Goal: Task Accomplishment & Management: Manage account settings

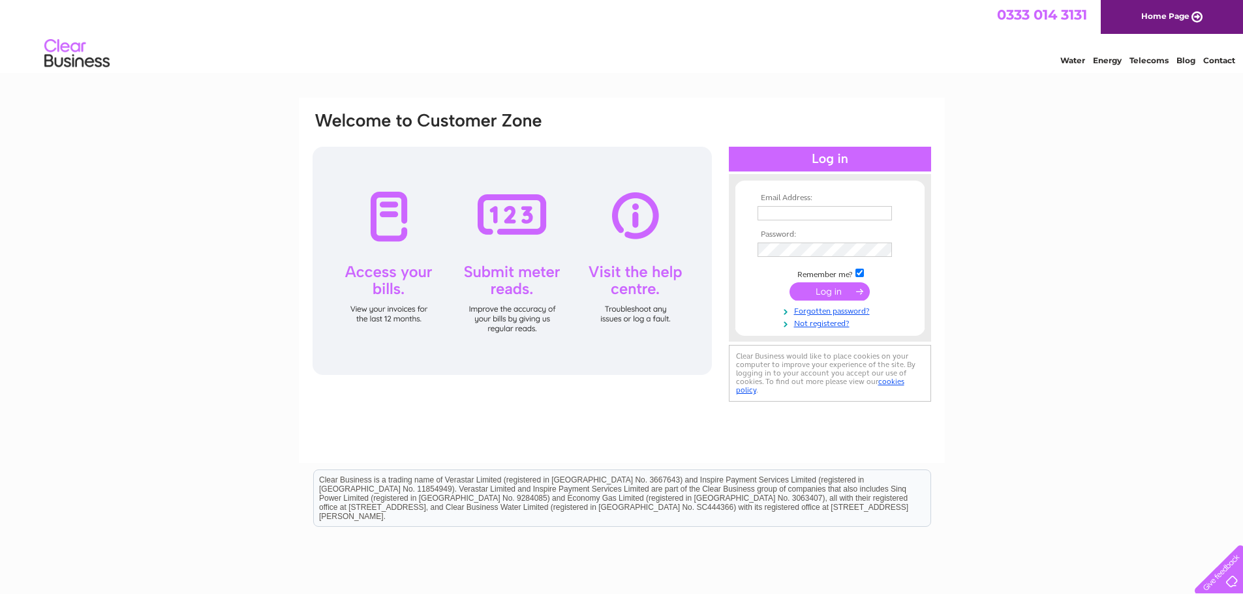
type input "[PERSON_NAME][EMAIL_ADDRESS][DOMAIN_NAME]"
click at [834, 294] on input "submit" at bounding box center [829, 291] width 80 height 18
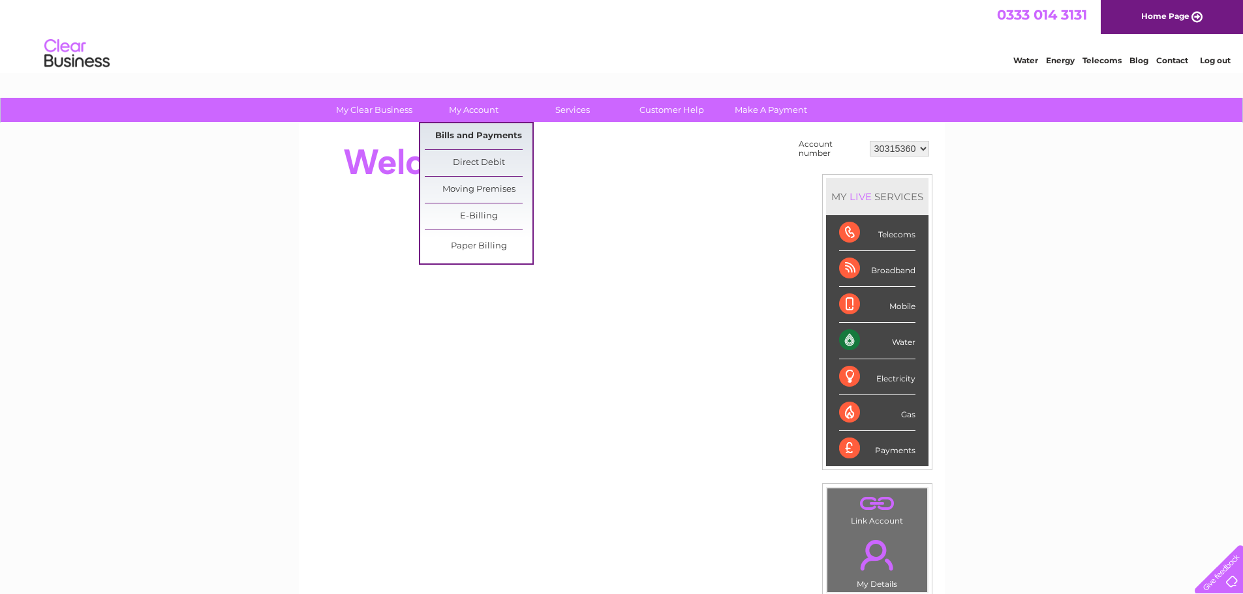
click at [489, 136] on link "Bills and Payments" at bounding box center [479, 136] width 108 height 26
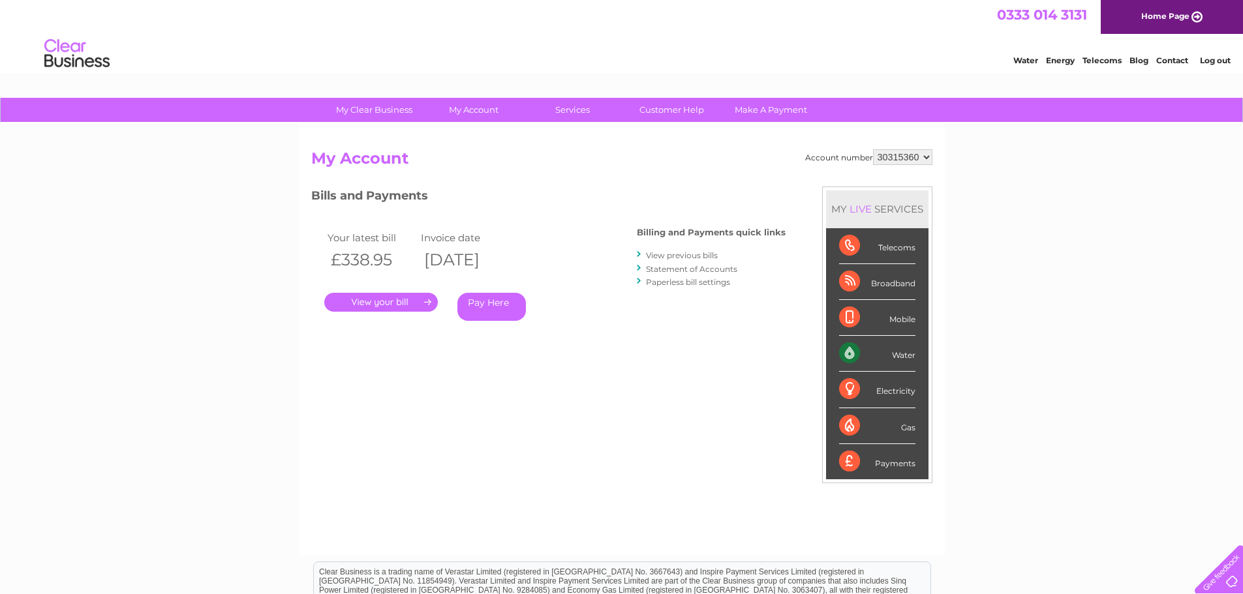
click at [680, 252] on link "View previous bills" at bounding box center [682, 256] width 72 height 10
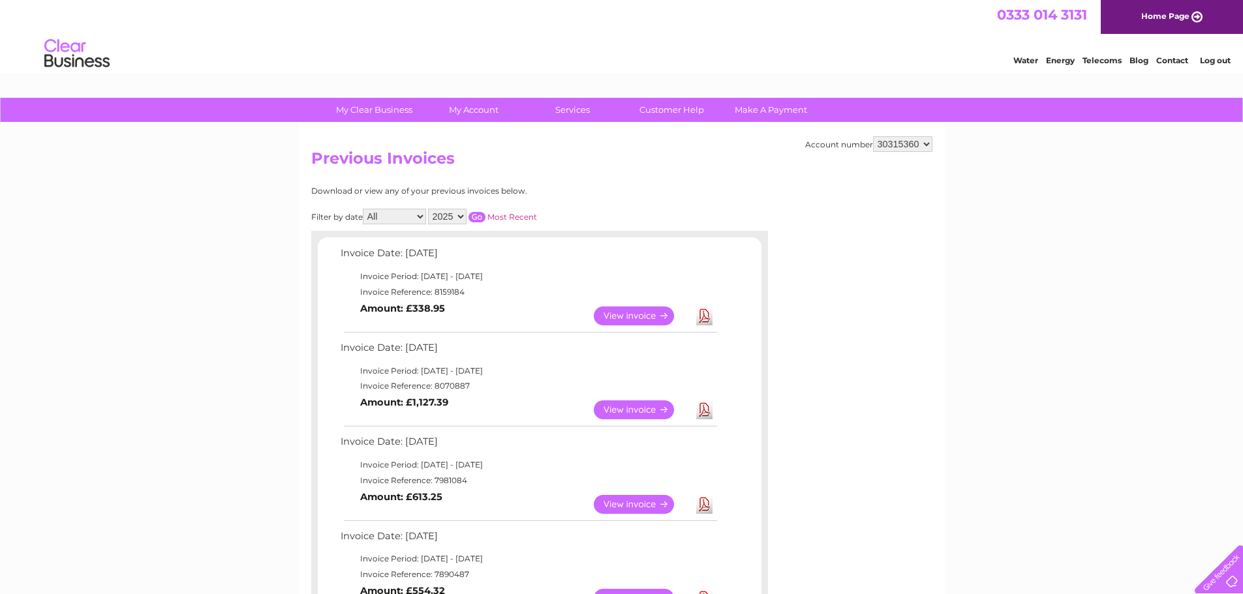
click at [703, 314] on link "Download" at bounding box center [704, 316] width 16 height 19
click at [632, 408] on link "View" at bounding box center [642, 410] width 96 height 19
click at [640, 506] on link "View" at bounding box center [642, 504] width 96 height 19
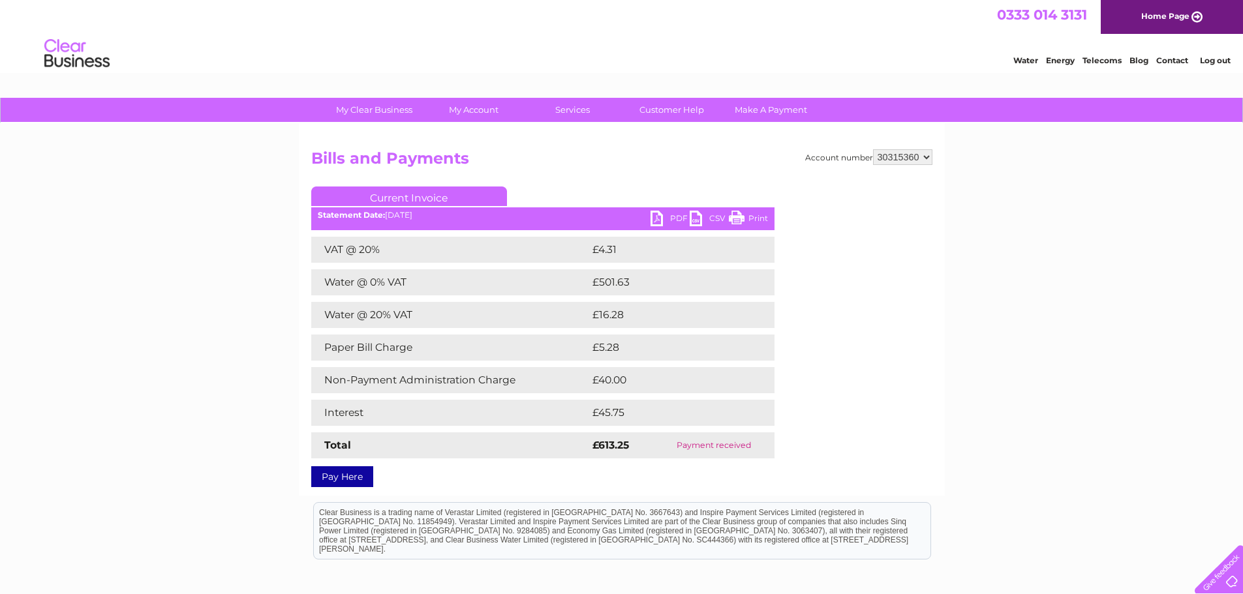
click at [674, 220] on link "PDF" at bounding box center [669, 220] width 39 height 19
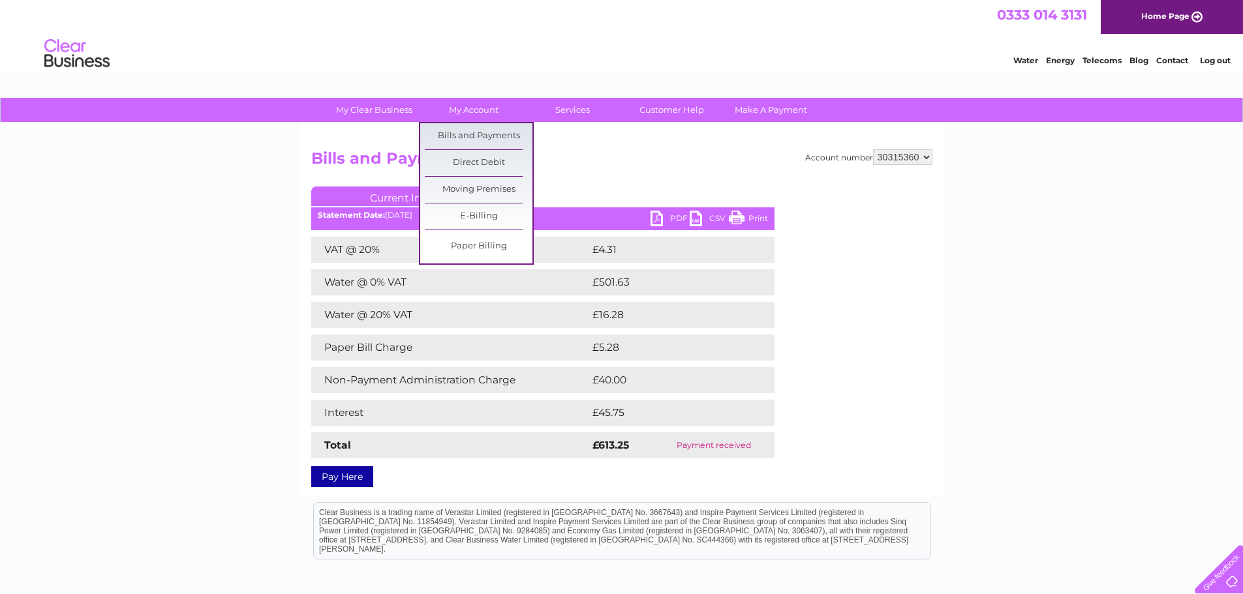
drag, startPoint x: 466, startPoint y: 140, endPoint x: 341, endPoint y: 177, distance: 130.0
click at [466, 140] on link "Bills and Payments" at bounding box center [479, 136] width 108 height 26
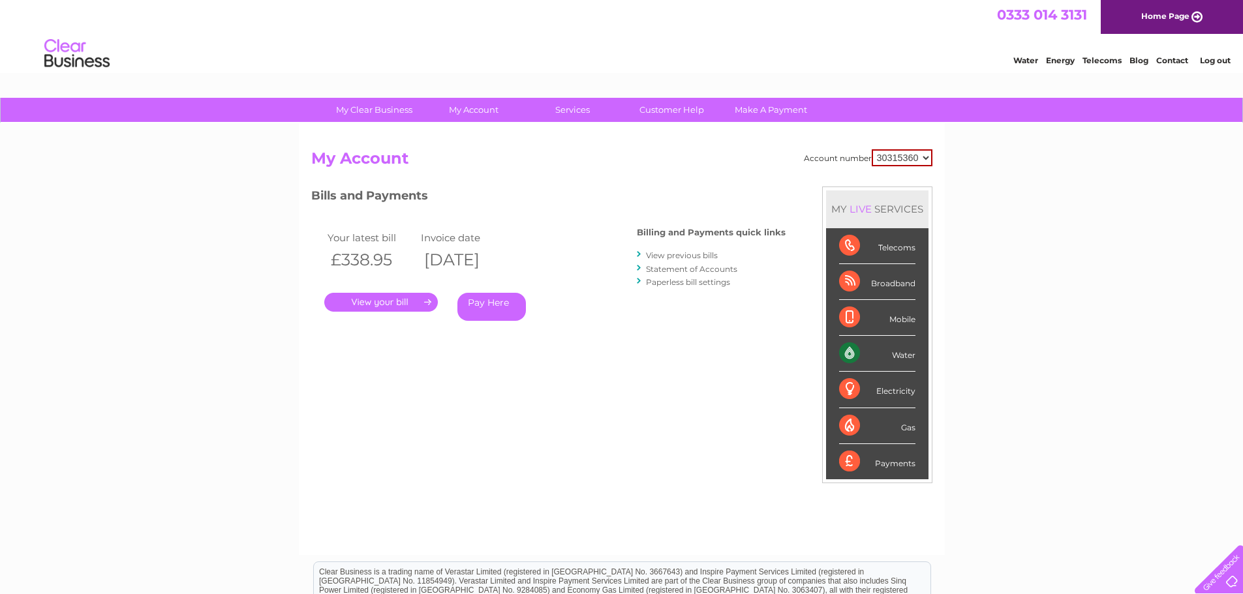
click at [399, 303] on link "." at bounding box center [381, 302] width 114 height 19
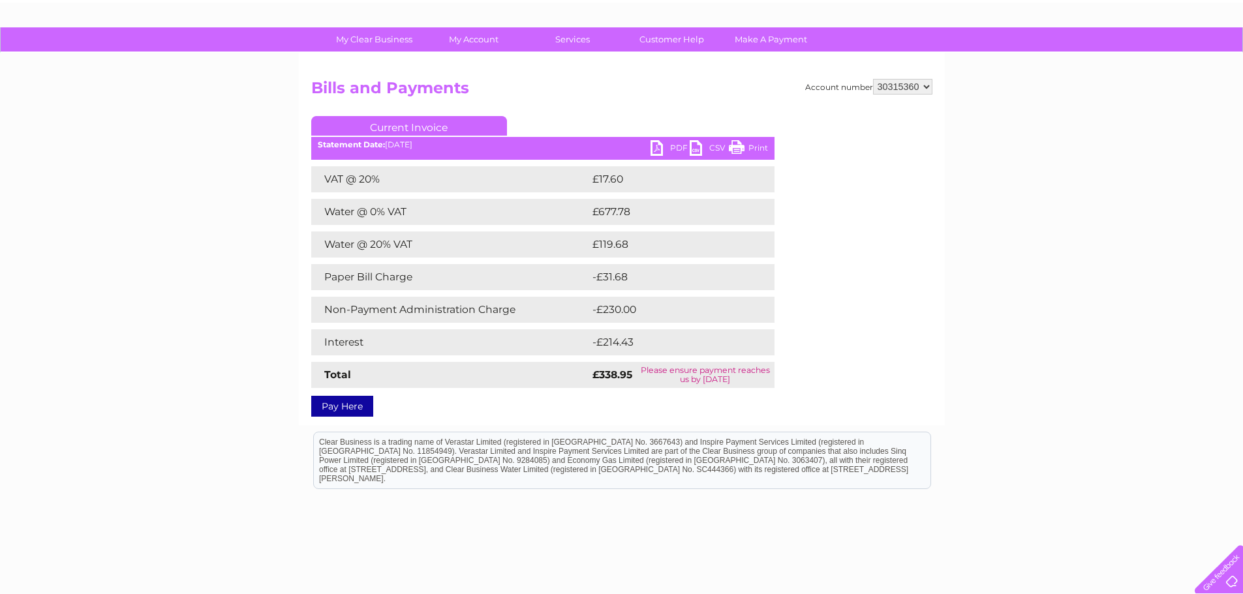
scroll to position [3, 0]
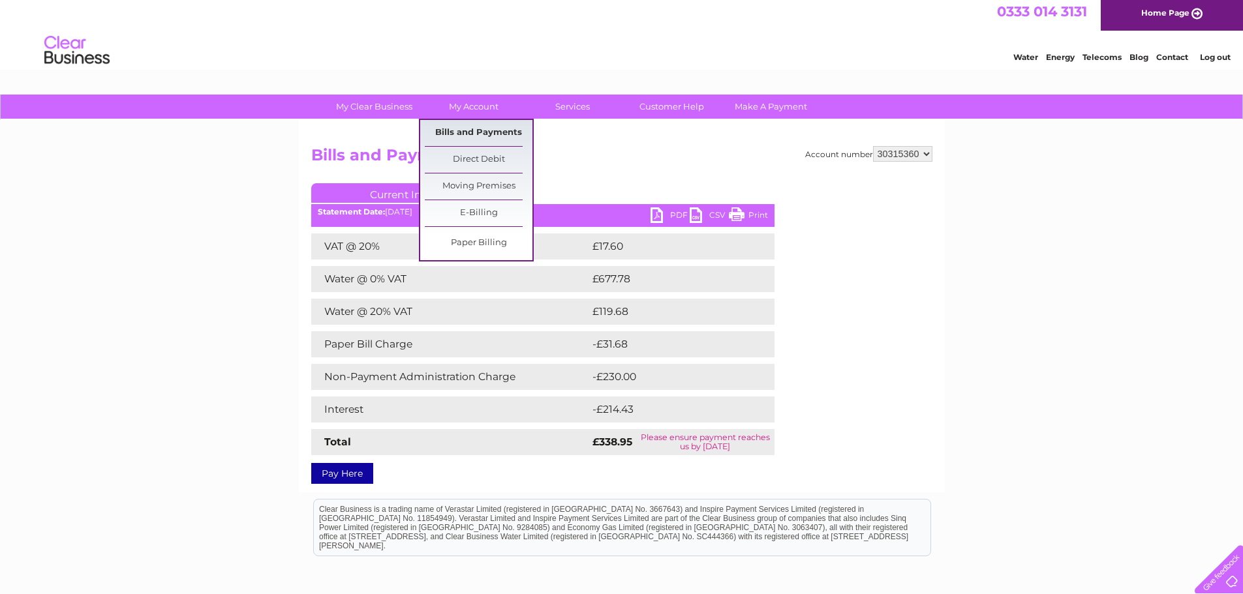
click at [485, 129] on link "Bills and Payments" at bounding box center [479, 133] width 108 height 26
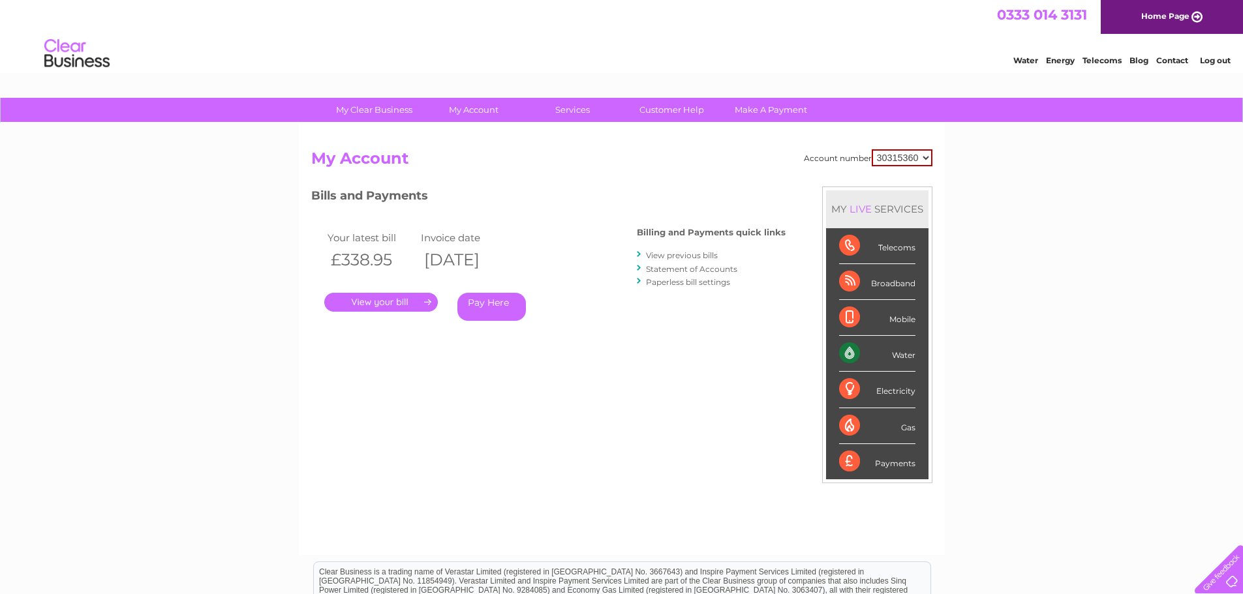
click at [721, 270] on link "Statement of Accounts" at bounding box center [691, 269] width 91 height 10
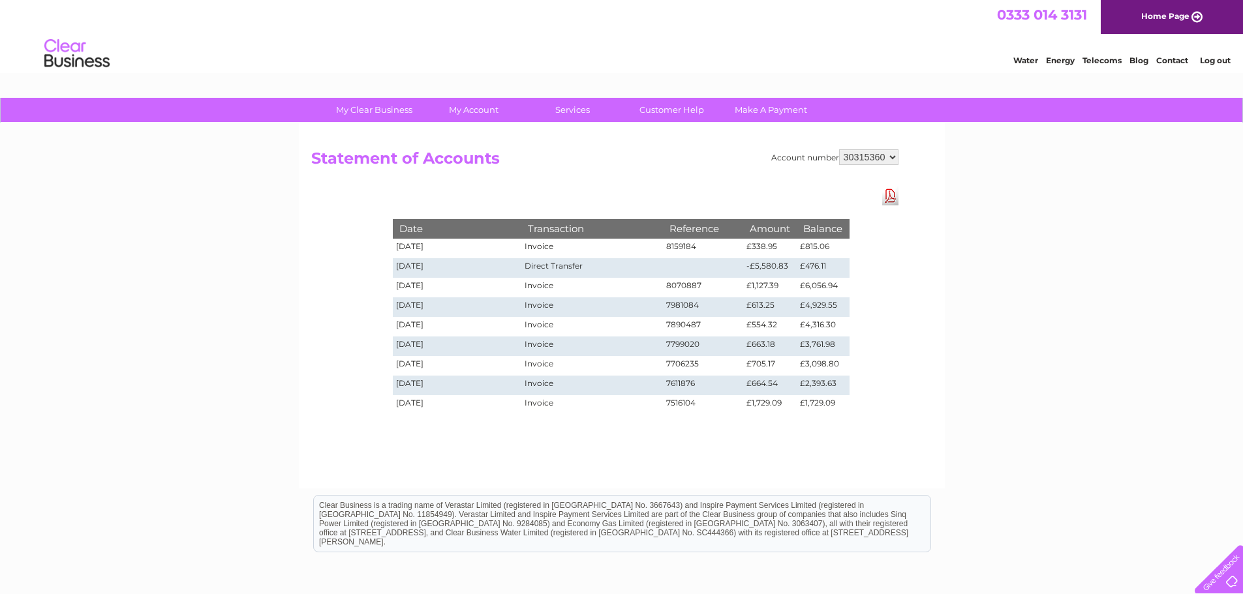
click at [823, 266] on td "£476.11" at bounding box center [823, 268] width 52 height 20
drag, startPoint x: 800, startPoint y: 266, endPoint x: 835, endPoint y: 264, distance: 35.3
click at [839, 266] on td "£476.11" at bounding box center [823, 268] width 52 height 20
